Goal: Task Accomplishment & Management: Manage account settings

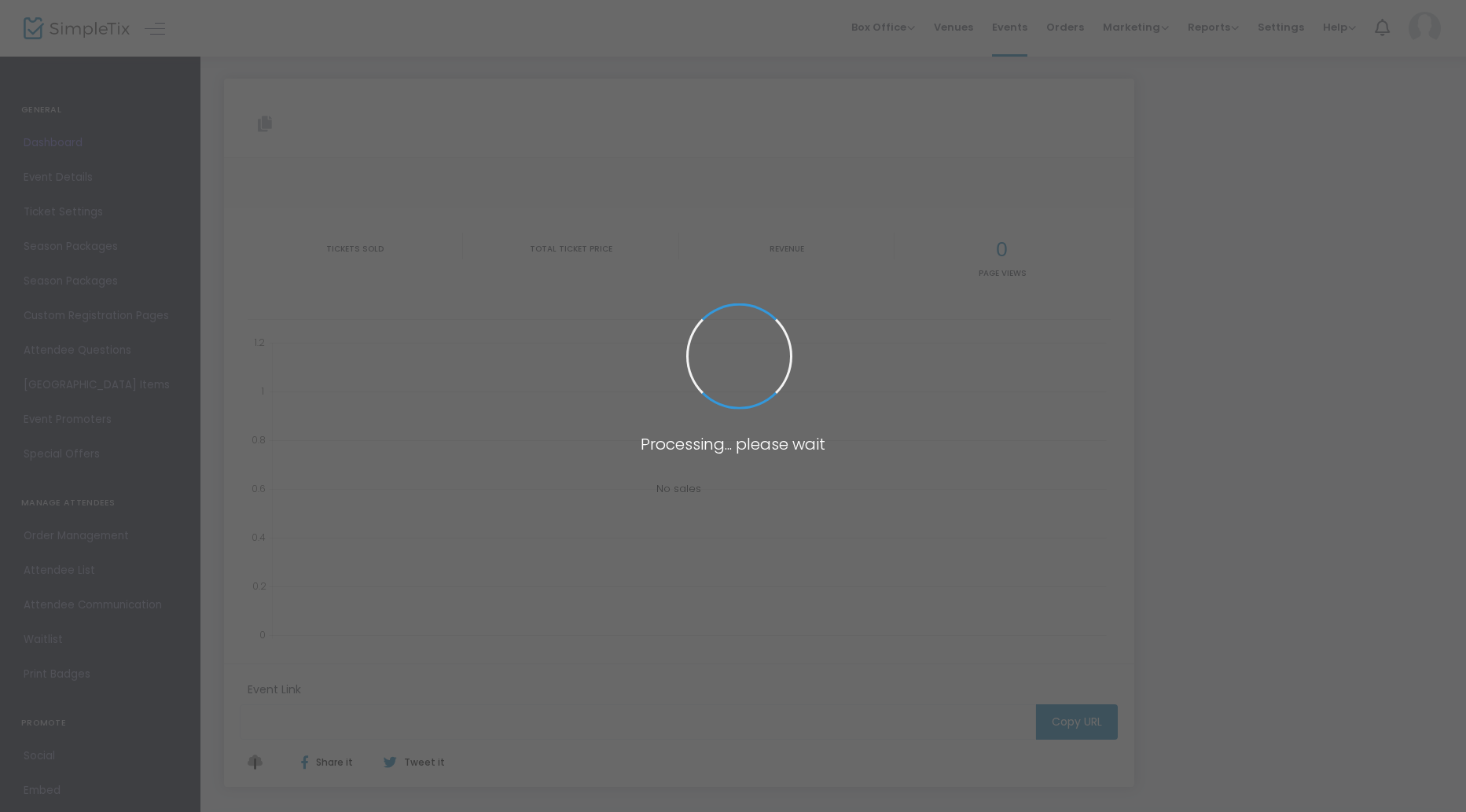
type input "[URL][DOMAIN_NAME][DATE]"
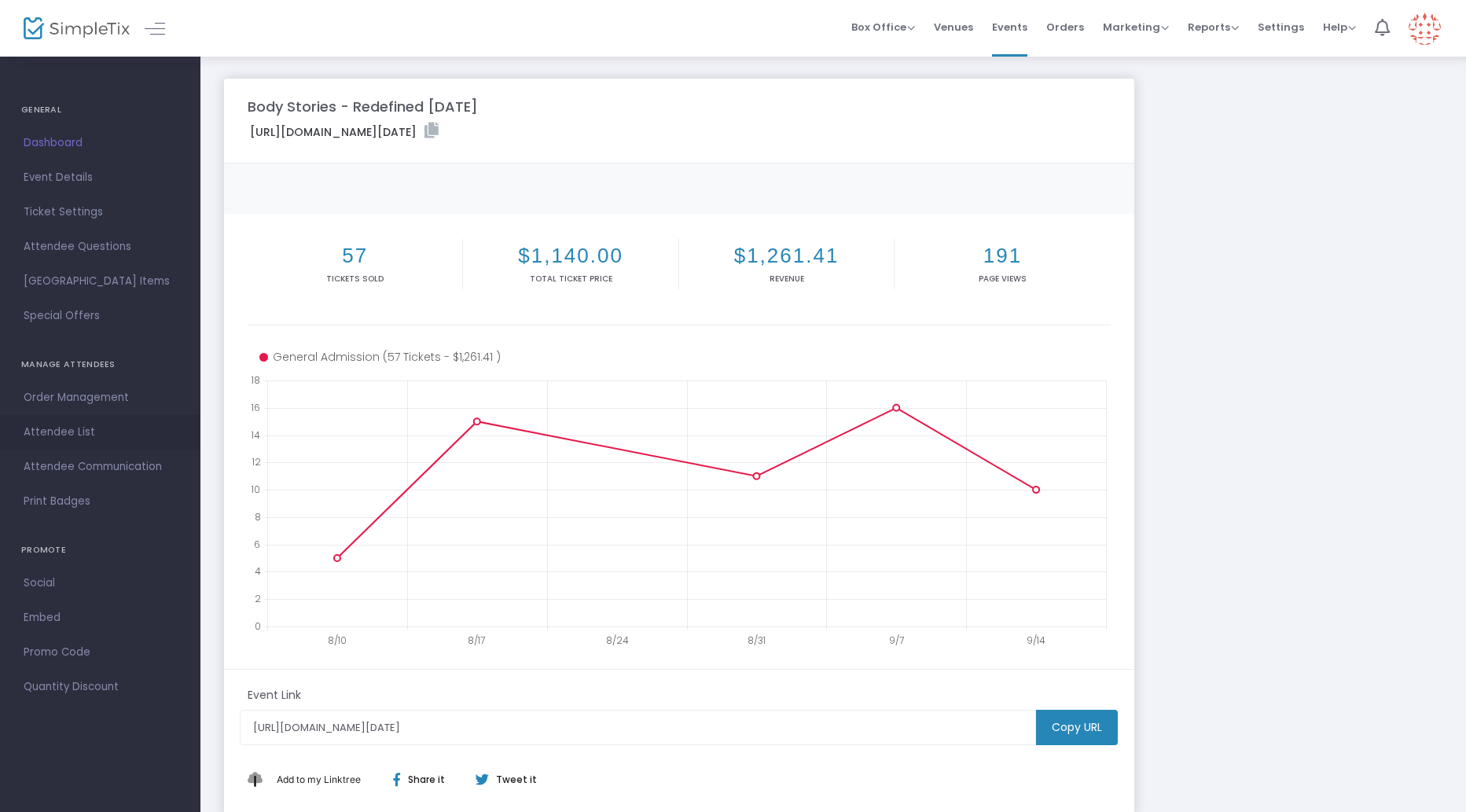
click at [63, 431] on span "Attendee List" at bounding box center [100, 433] width 153 height 21
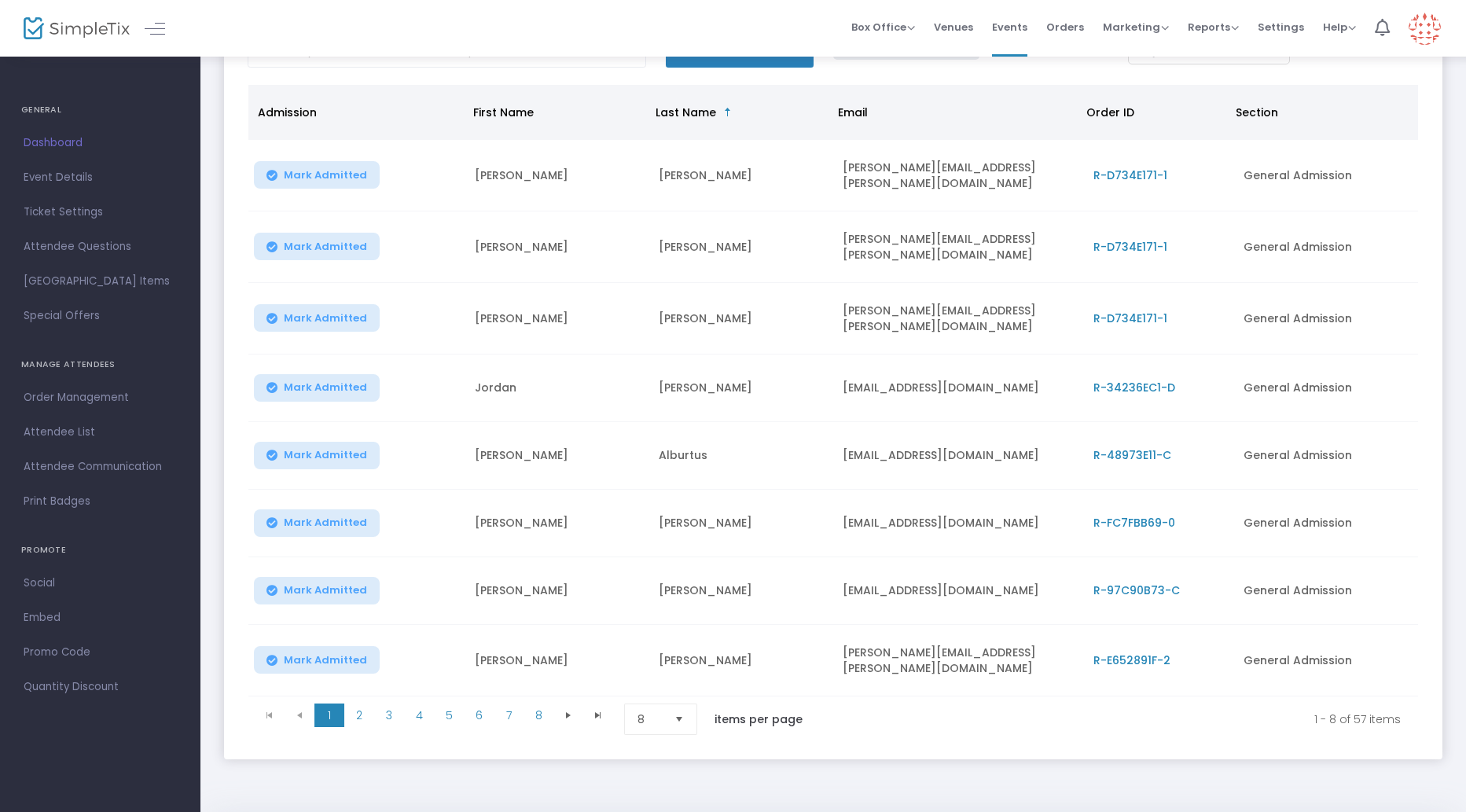
scroll to position [132, 0]
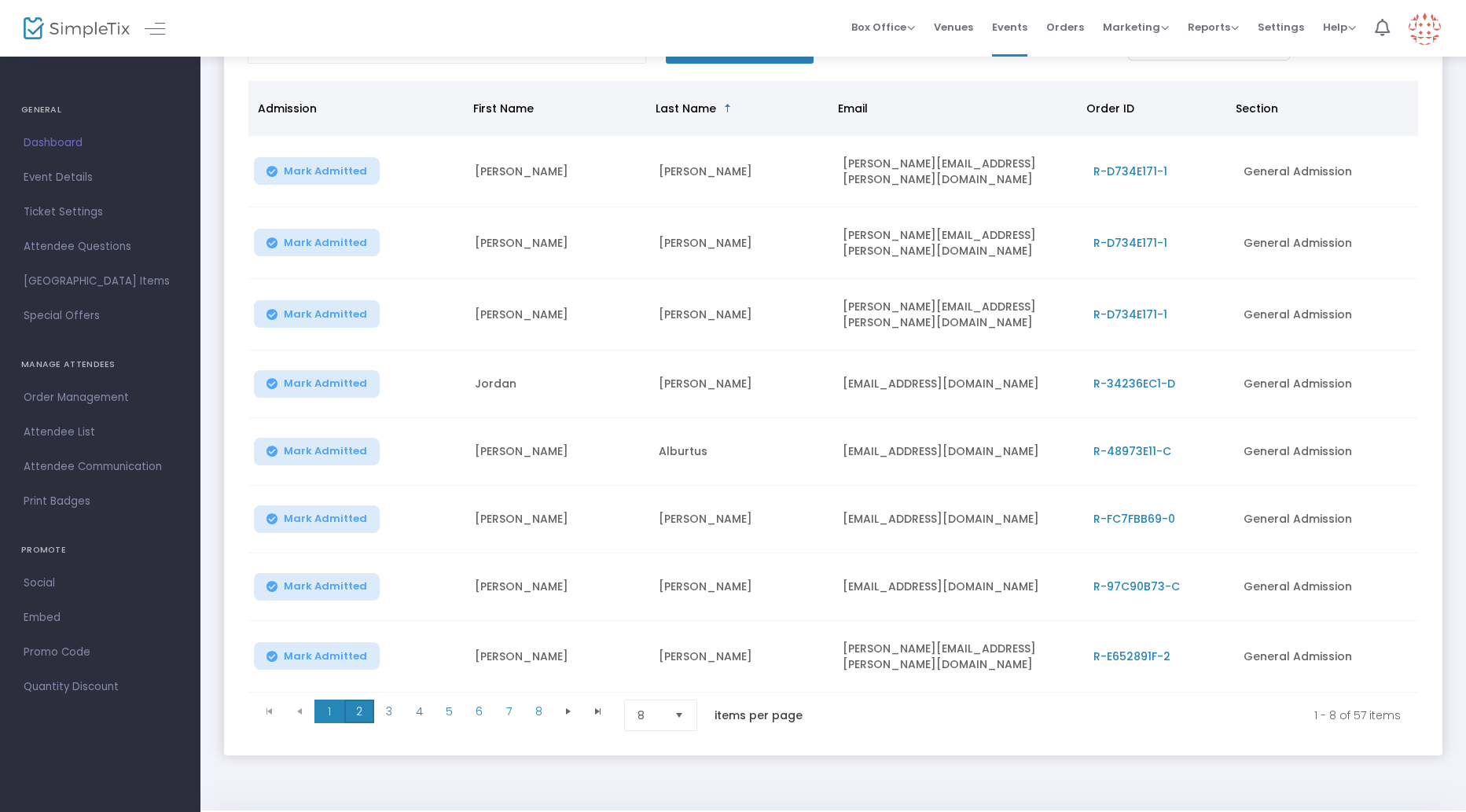
click at [361, 700] on span "2" at bounding box center [360, 711] width 30 height 24
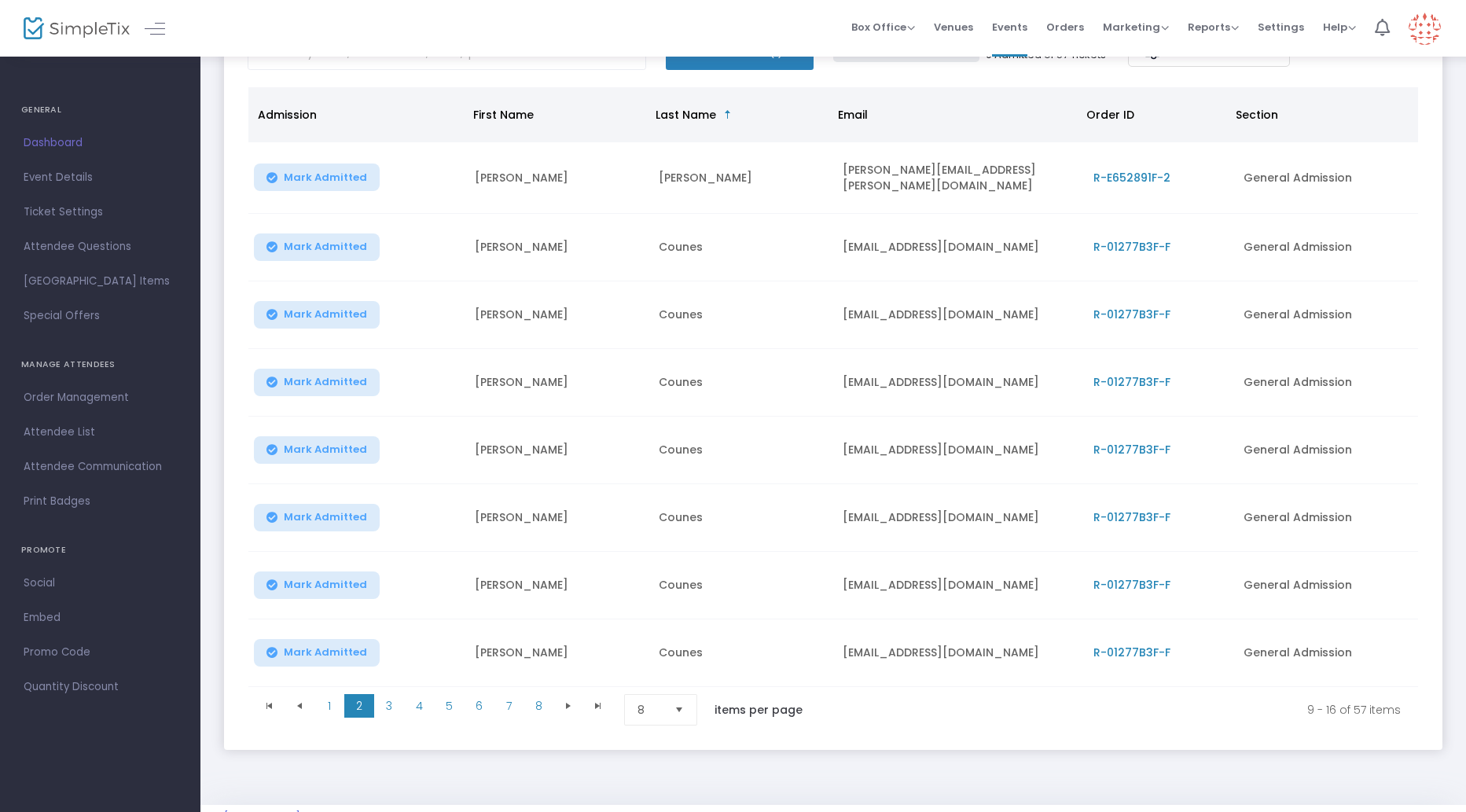
scroll to position [124, 0]
click at [388, 701] on span "3" at bounding box center [389, 707] width 30 height 24
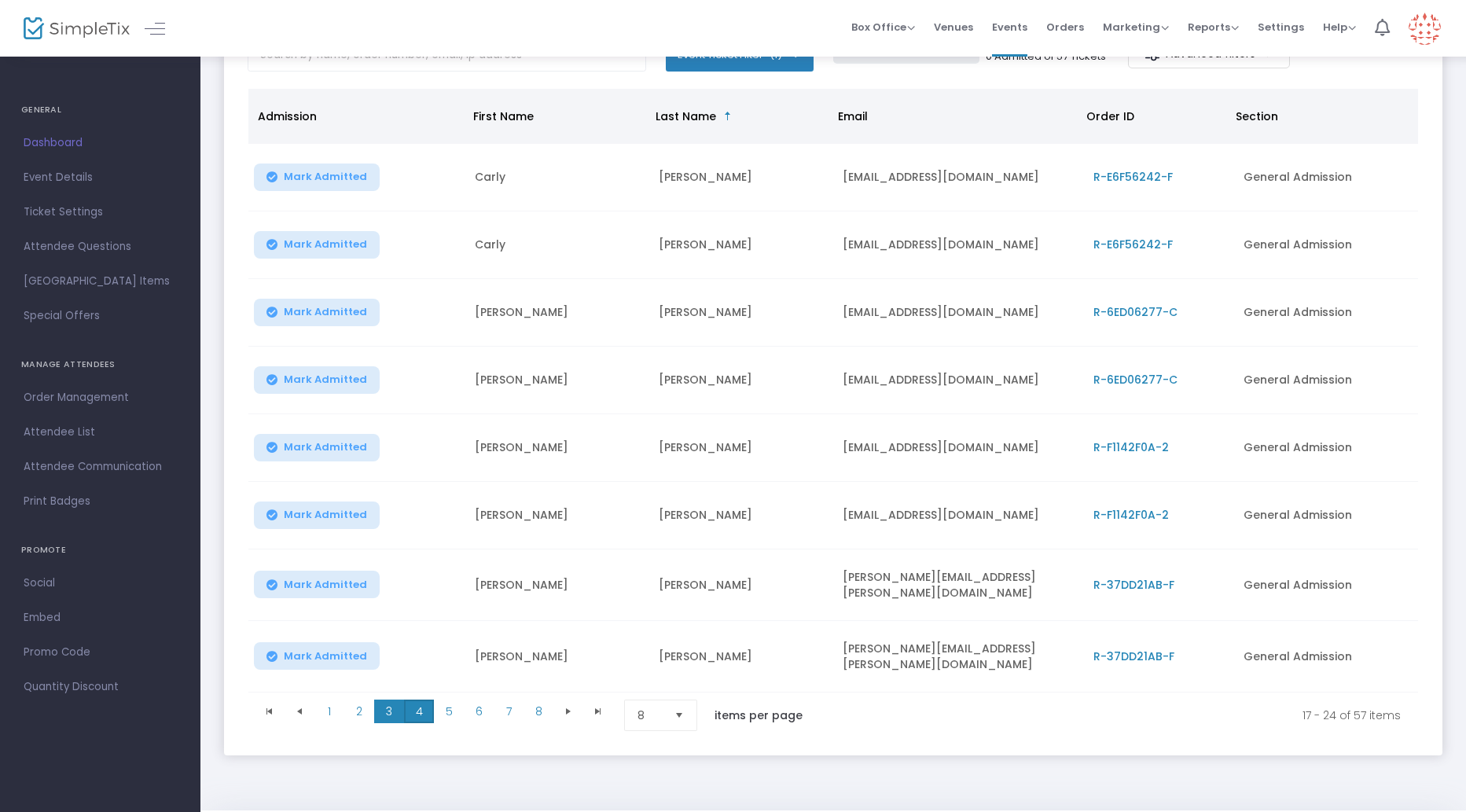
click at [414, 703] on span "4" at bounding box center [419, 711] width 30 height 24
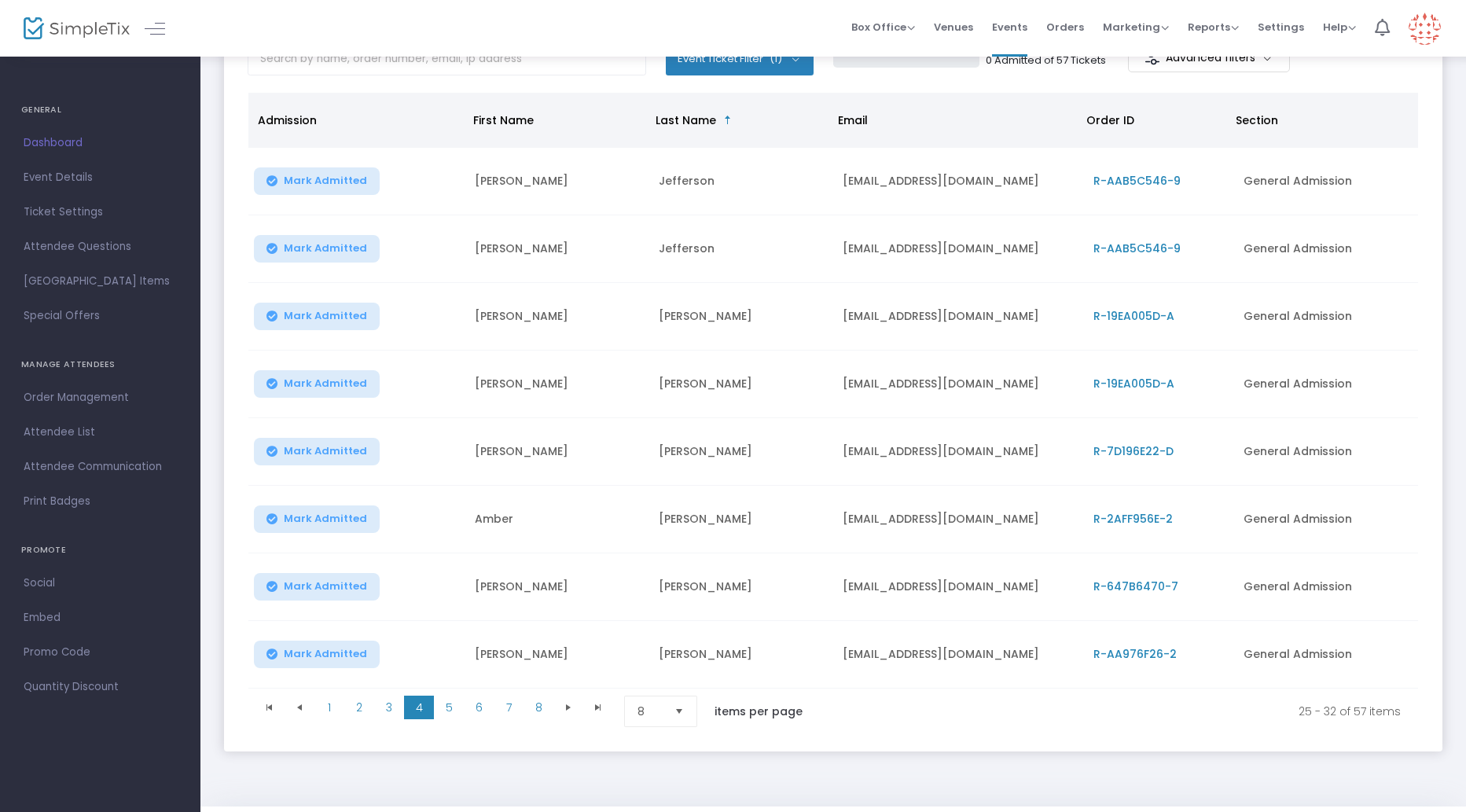
scroll to position [116, 0]
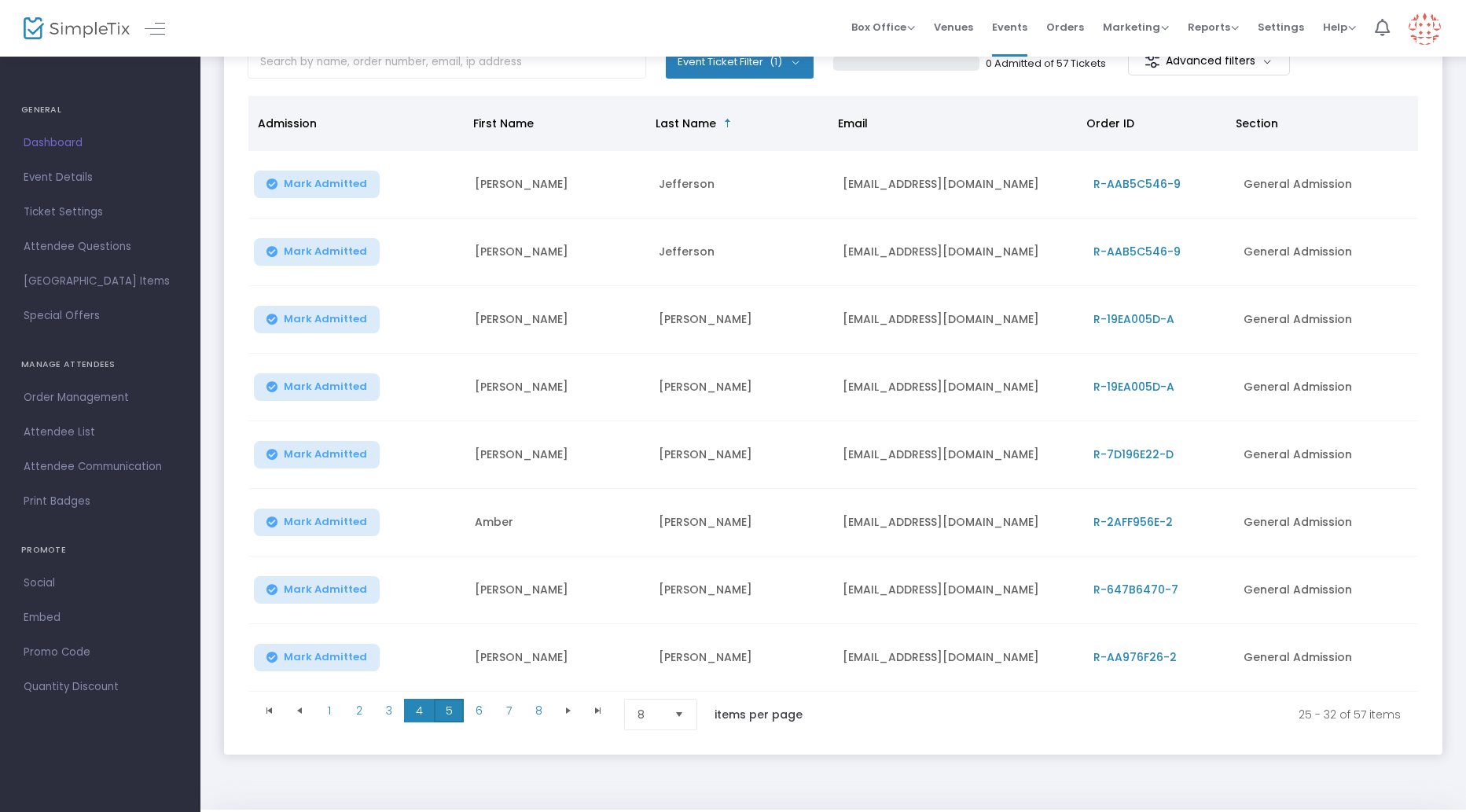
click at [456, 715] on span "5" at bounding box center [449, 711] width 30 height 24
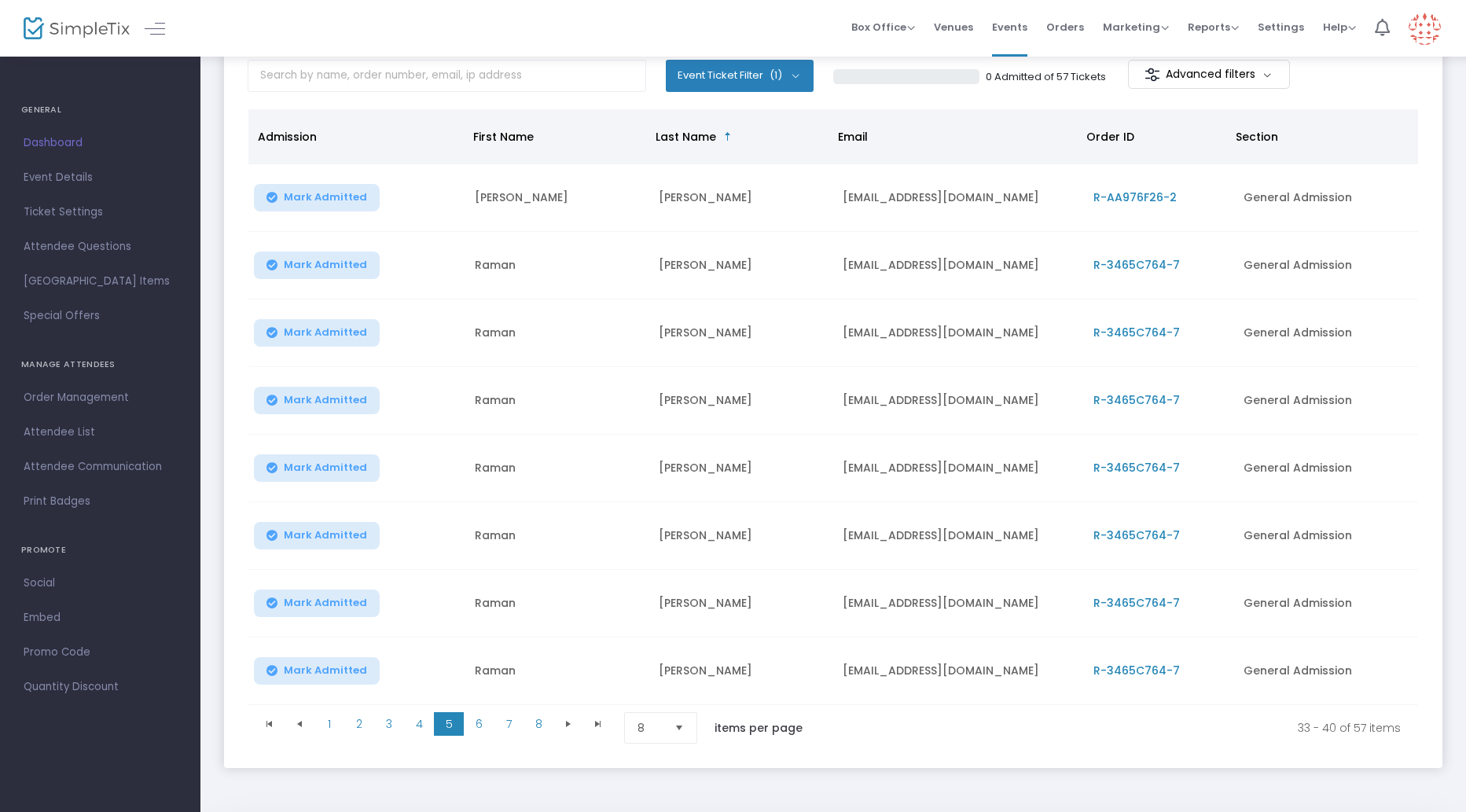
scroll to position [102, 0]
click at [483, 732] on span "6" at bounding box center [479, 725] width 30 height 24
click at [506, 724] on span "7" at bounding box center [509, 725] width 30 height 24
click at [541, 725] on span "8" at bounding box center [539, 725] width 30 height 24
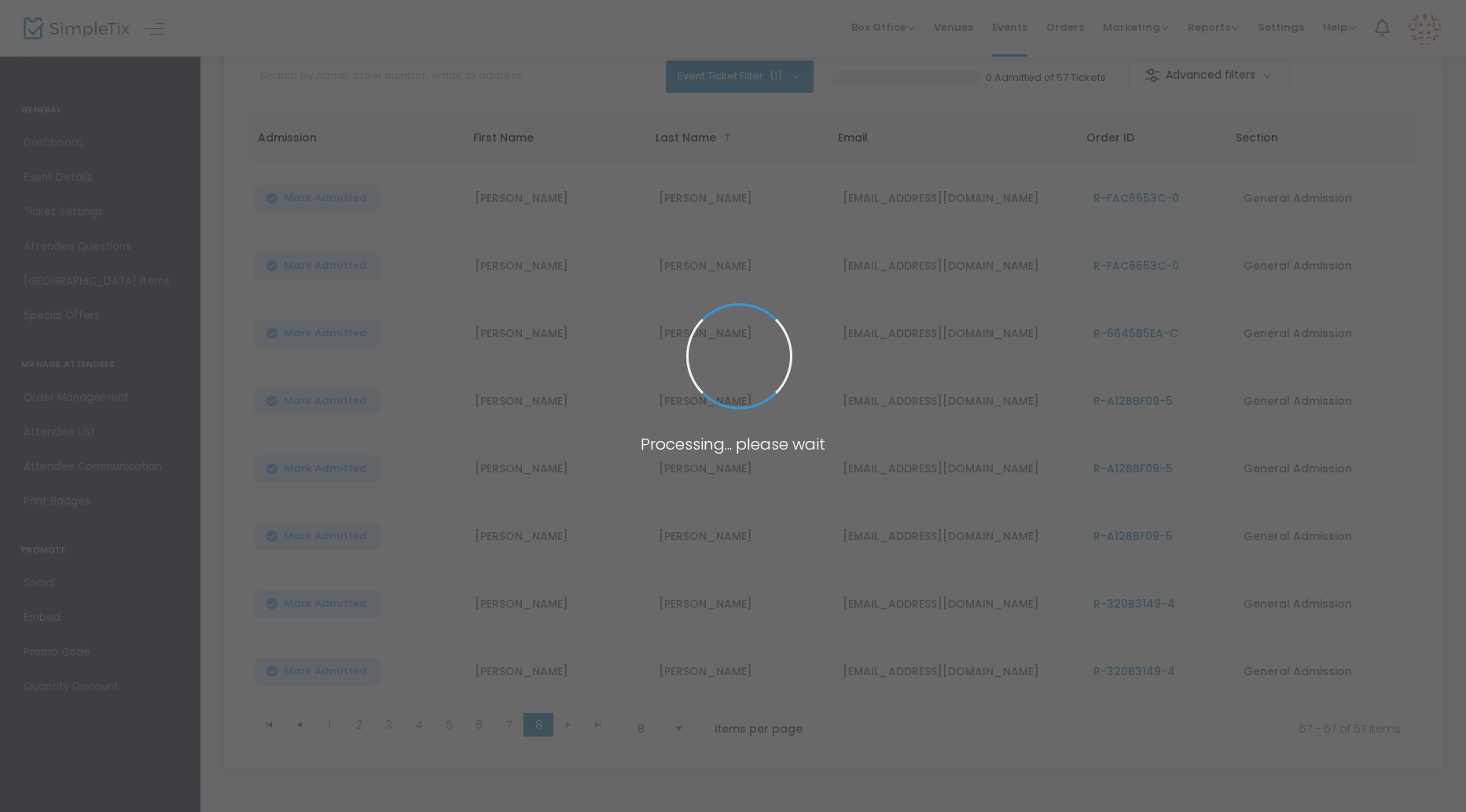
scroll to position [0, 0]
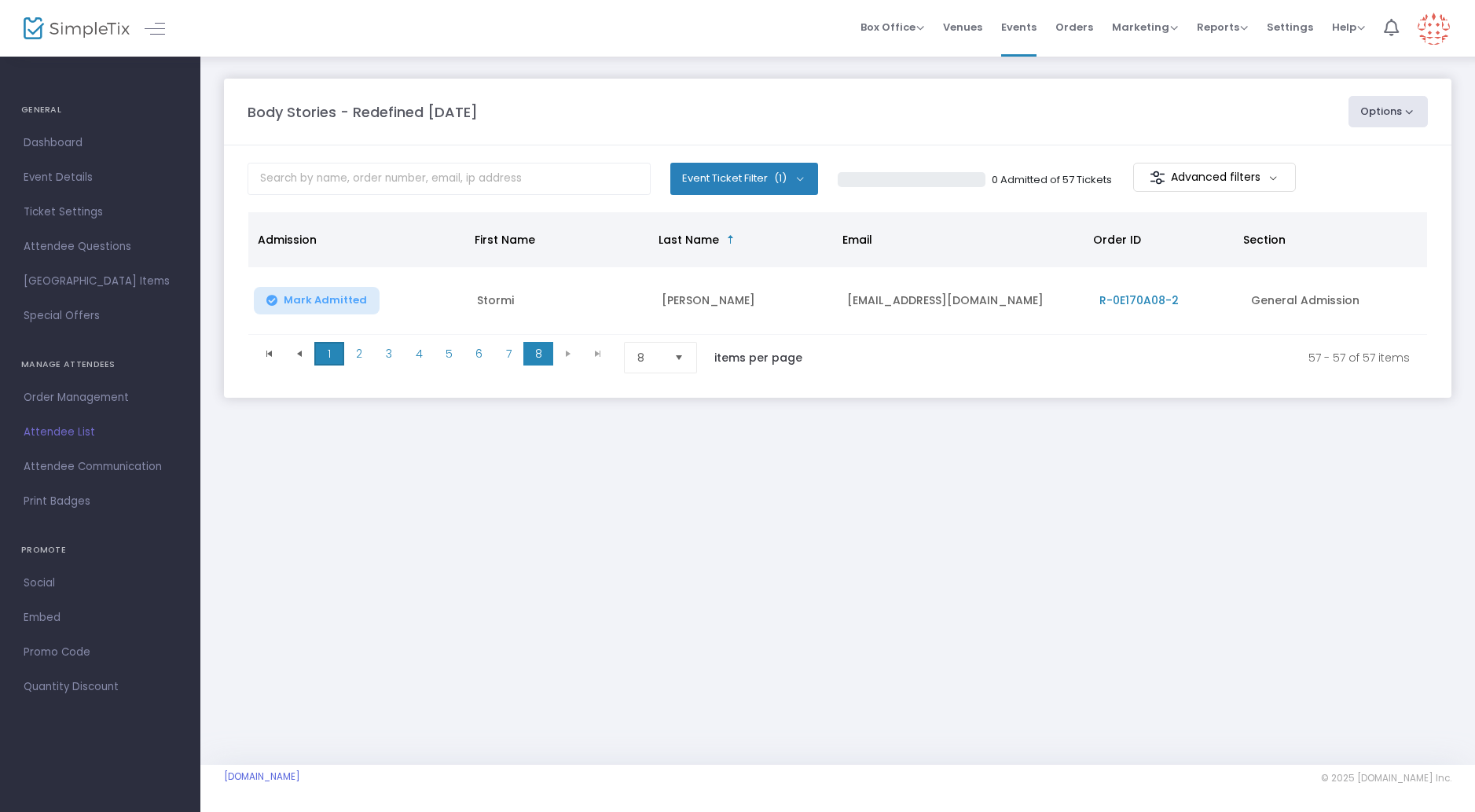
click at [318, 359] on span "1" at bounding box center [330, 354] width 30 height 24
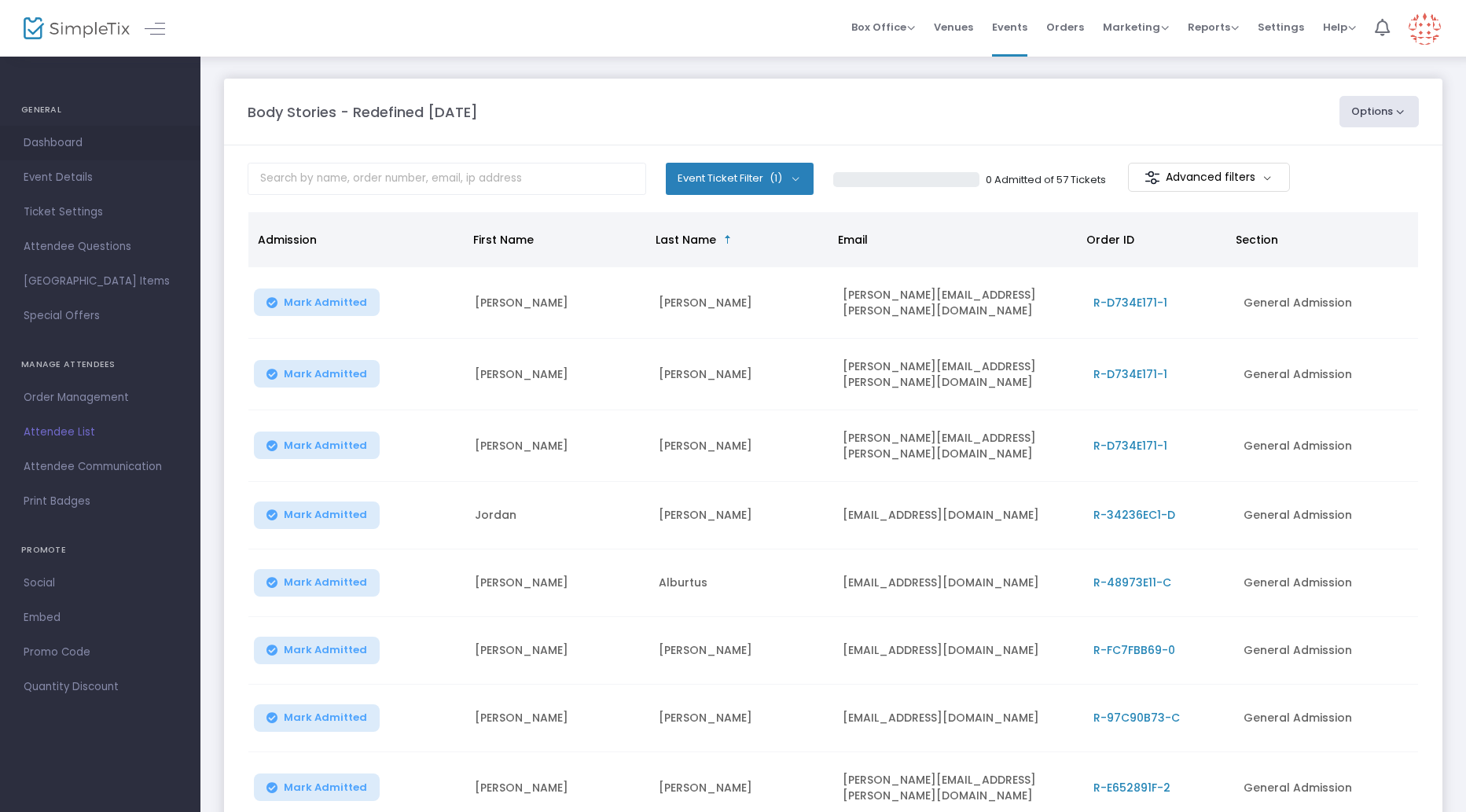
click at [55, 150] on span "Dashboard" at bounding box center [100, 143] width 153 height 21
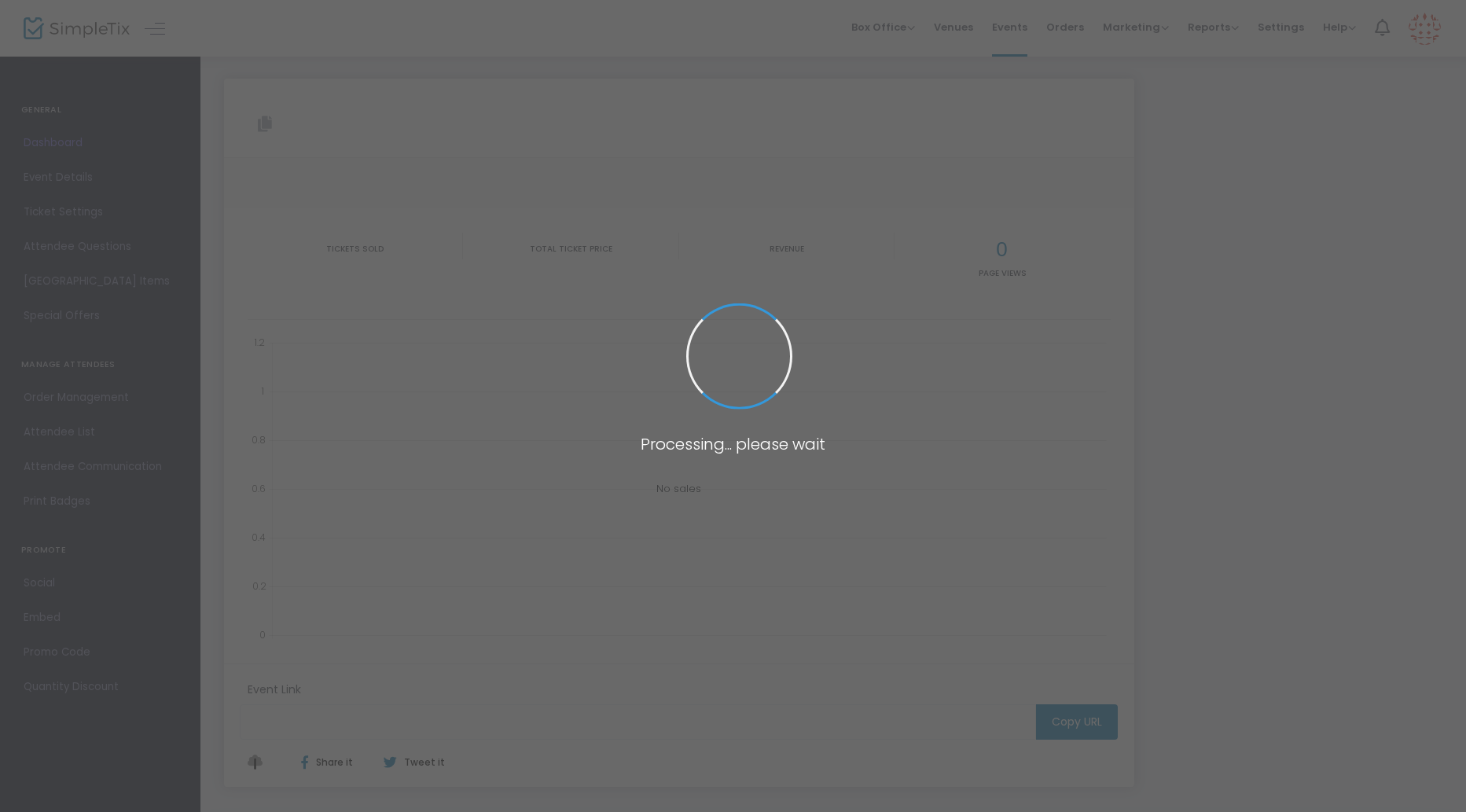
type input "[URL][DOMAIN_NAME][DATE]"
